Goal: Information Seeking & Learning: Understand process/instructions

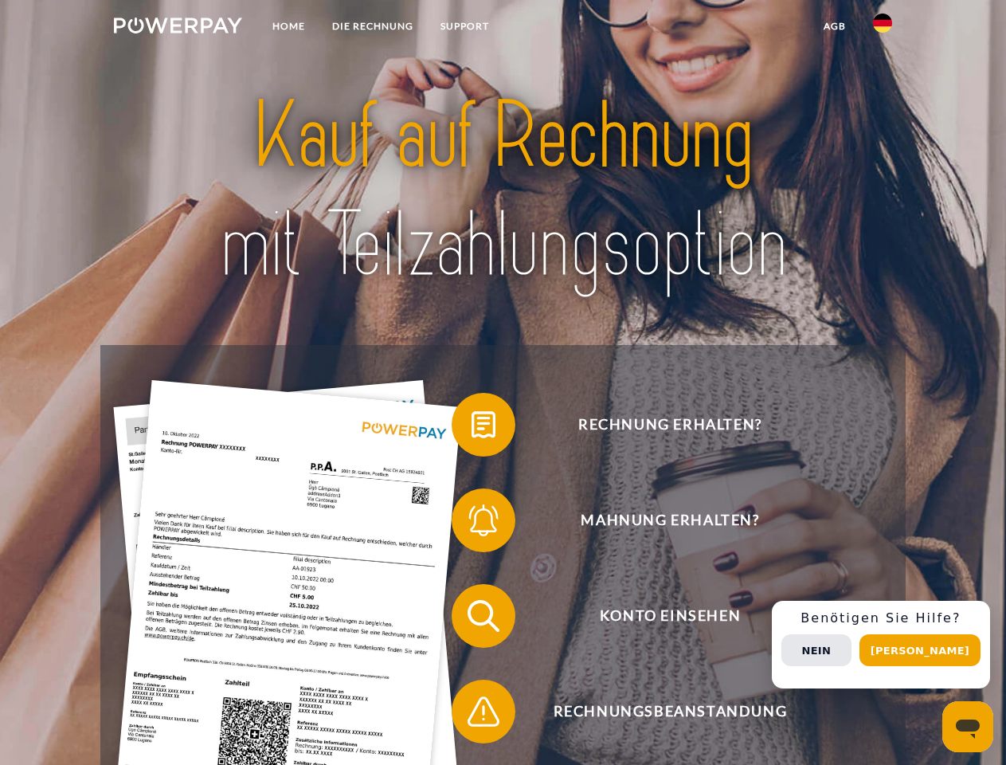
click at [178, 28] on img at bounding box center [178, 26] width 128 height 16
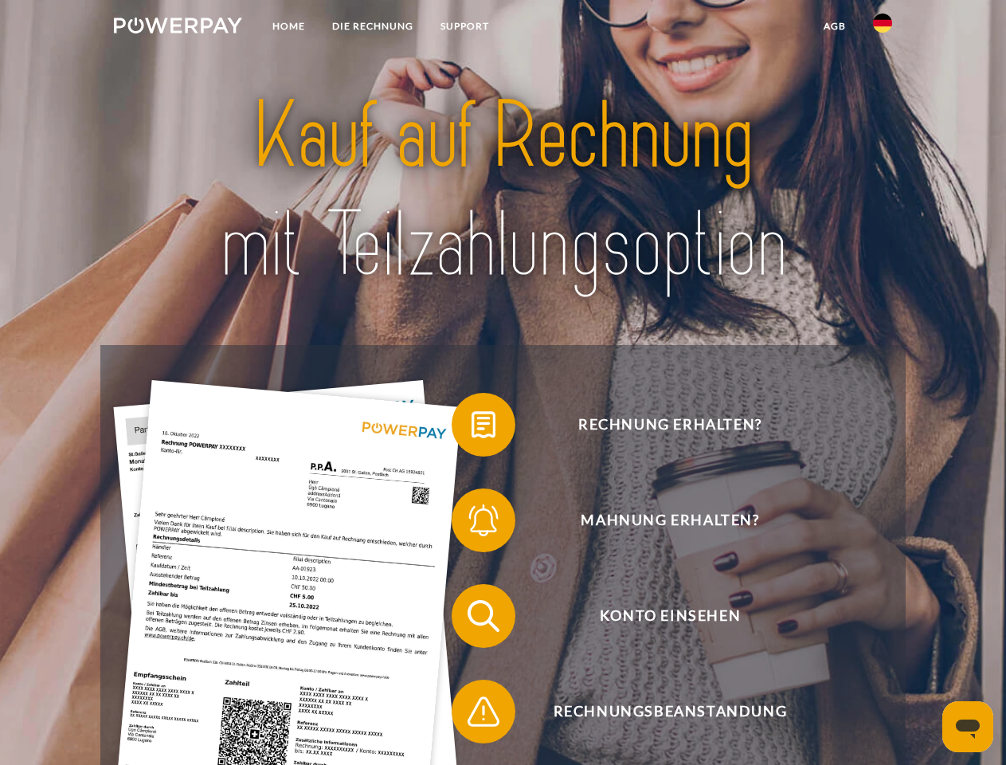
click at [882, 28] on img at bounding box center [882, 23] width 19 height 19
click at [834, 26] on link "agb" at bounding box center [834, 26] width 49 height 29
click at [471, 428] on span at bounding box center [460, 425] width 80 height 80
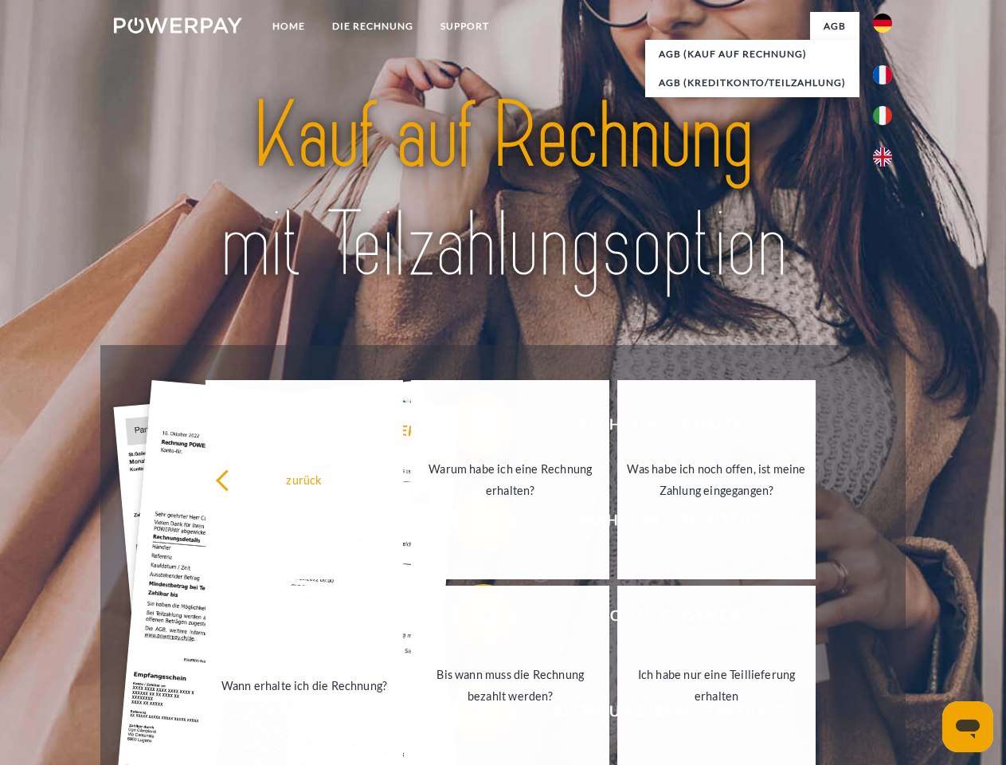
click at [404, 619] on link "Wann erhalte ich die Rechnung?" at bounding box center [304, 684] width 198 height 199
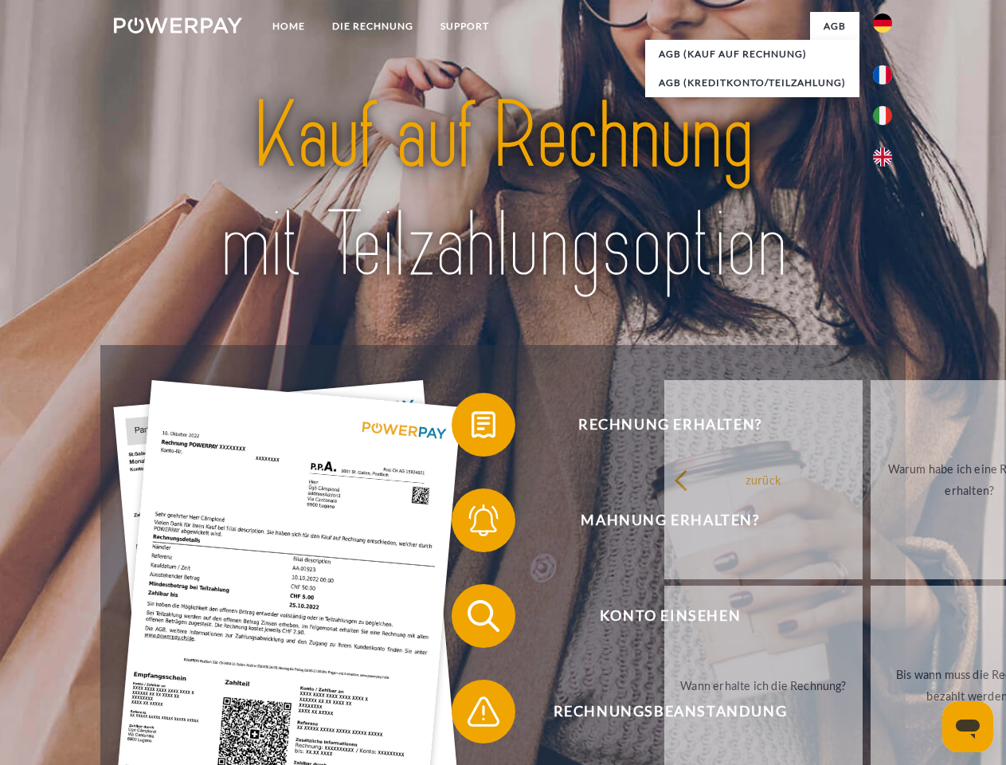
click at [471, 714] on span at bounding box center [460, 711] width 80 height 80
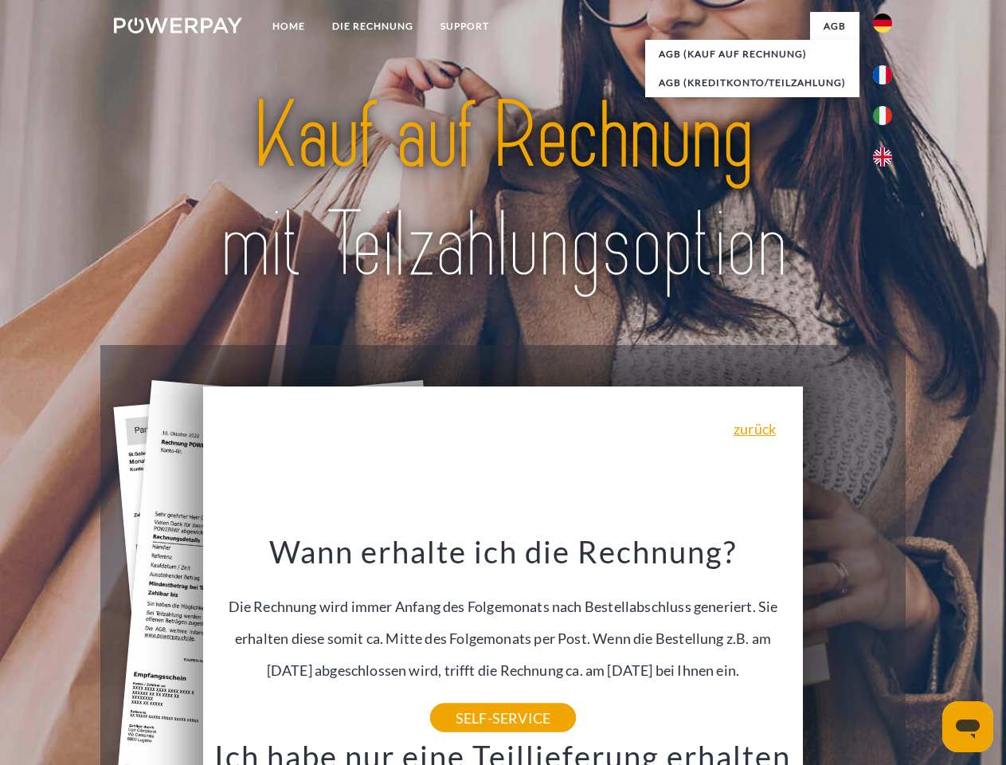
click at [847, 647] on span "Konto einsehen" at bounding box center [670, 616] width 390 height 64
click at [925, 650] on header "Home DIE RECHNUNG SUPPORT" at bounding box center [503, 550] width 1006 height 1100
